Goal: Find specific page/section: Find specific page/section

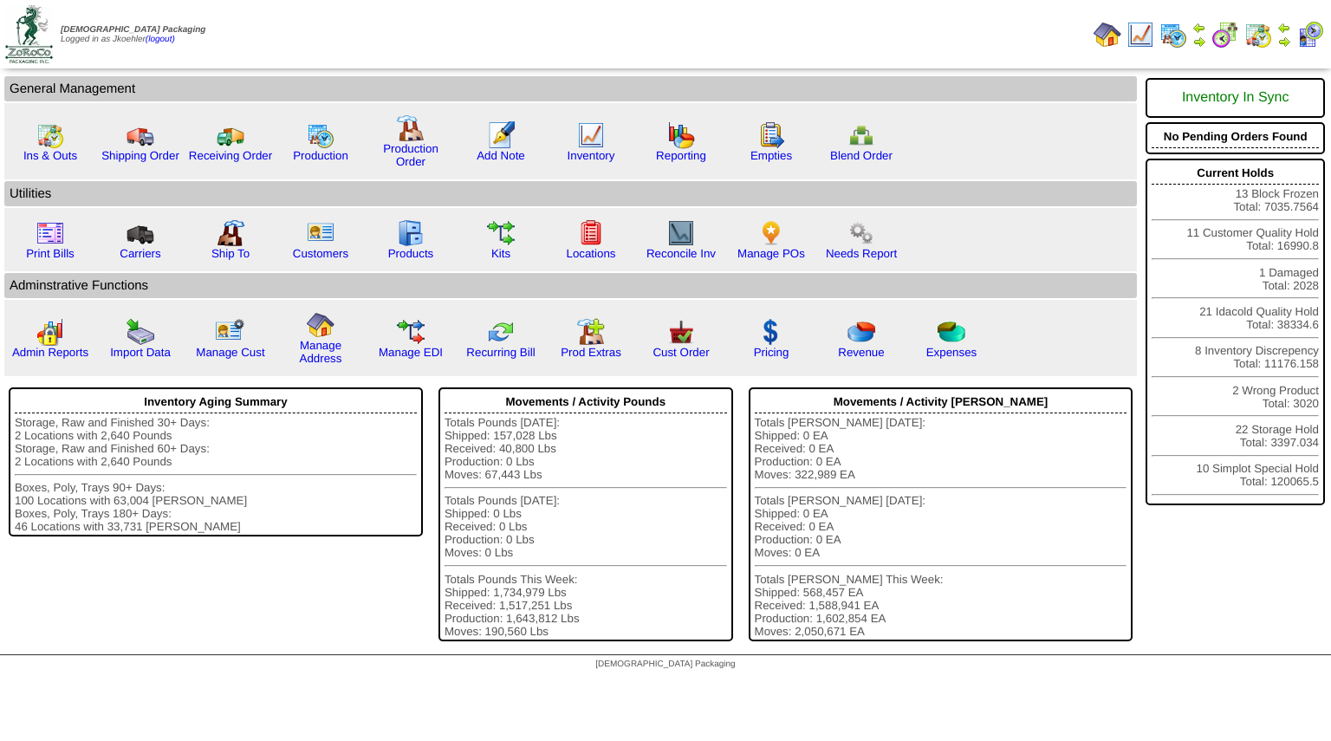
click at [1175, 35] on img at bounding box center [1173, 35] width 28 height 28
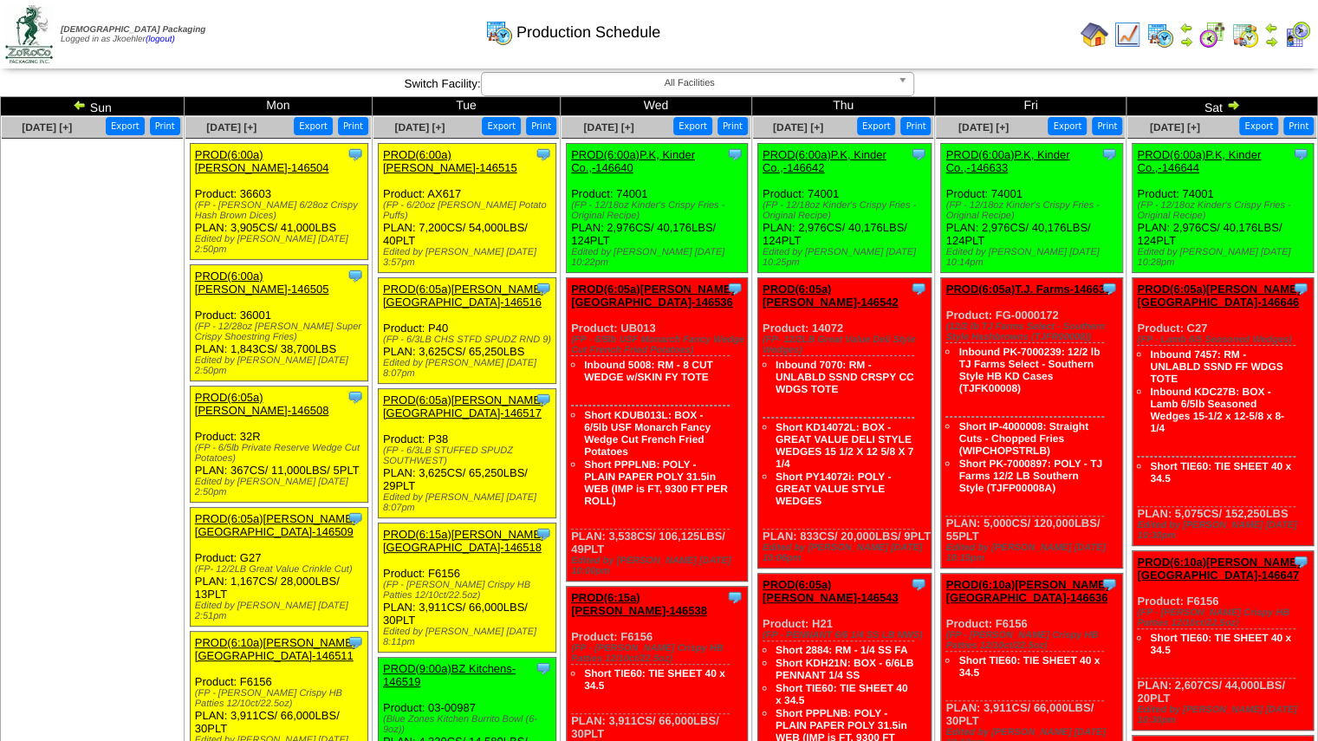
click at [77, 100] on img at bounding box center [80, 105] width 14 height 14
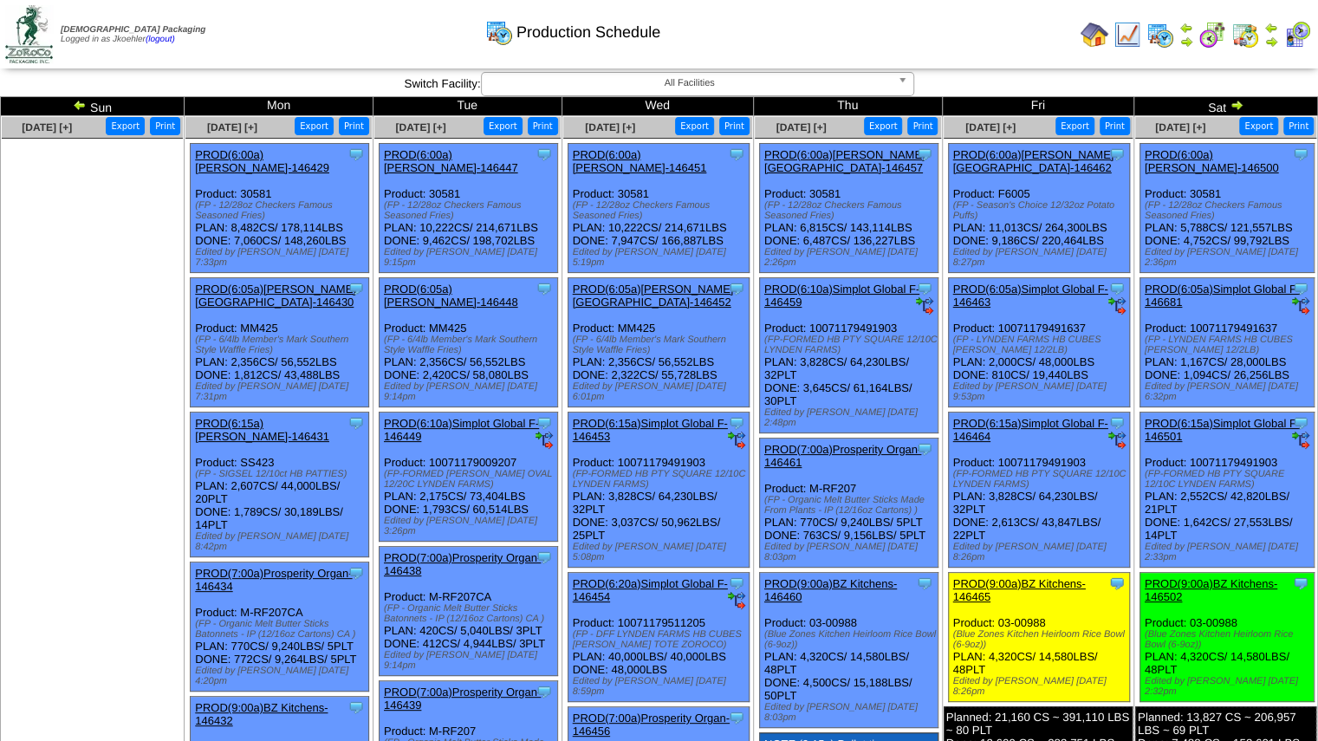
scroll to position [87, 0]
